Goal: Subscribe to service/newsletter

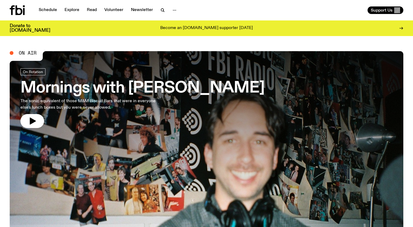
click at [143, 8] on link "Newsletter" at bounding box center [142, 10] width 28 height 8
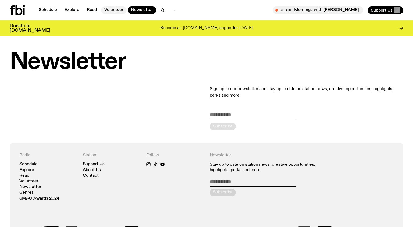
click at [118, 11] on link "Volunteer" at bounding box center [114, 10] width 26 height 8
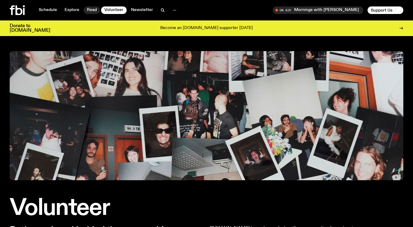
click at [94, 10] on link "Read" at bounding box center [92, 10] width 16 height 8
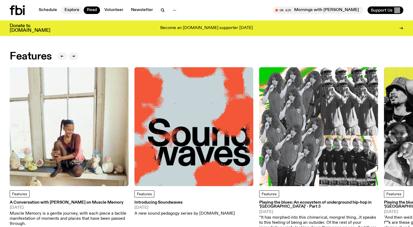
click at [70, 7] on link "Explore" at bounding box center [71, 10] width 21 height 8
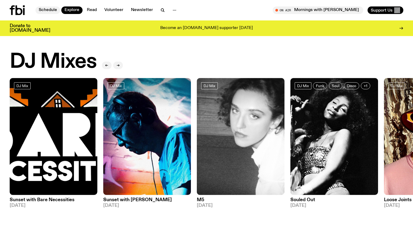
click at [55, 8] on link "Schedule" at bounding box center [47, 10] width 25 height 8
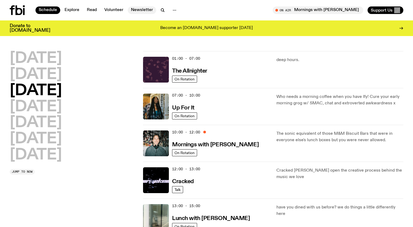
click at [144, 10] on link "Newsletter" at bounding box center [142, 10] width 28 height 8
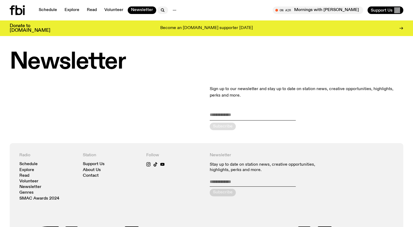
click at [162, 10] on icon "button" at bounding box center [162, 10] width 2 height 2
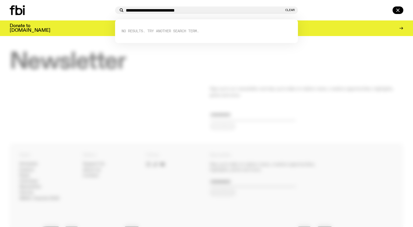
type input "**********"
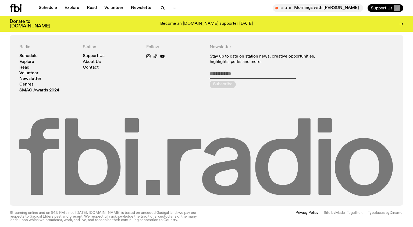
scroll to position [65, 0]
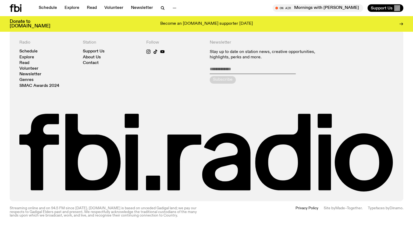
click at [182, 90] on div "Radio Schedule Explore Read Volunteer Newsletter Genres SMAC Awards 2024 Statio…" at bounding box center [206, 115] width 374 height 151
